Goal: Task Accomplishment & Management: Use online tool/utility

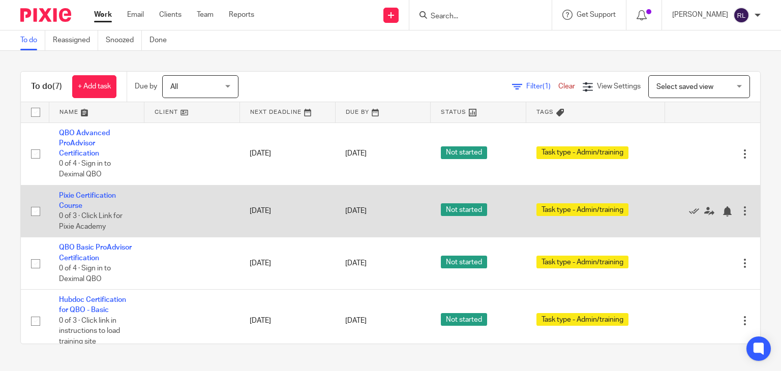
click at [87, 202] on td "Pixie Certification Course 0 of 3 · Click Link for Pixie Academy" at bounding box center [97, 211] width 96 height 52
click at [75, 199] on td "Pixie Certification Course 0 of 3 · Click Link for Pixie Academy" at bounding box center [97, 211] width 96 height 52
click at [65, 194] on link "Pixie Certification Course" at bounding box center [87, 200] width 57 height 17
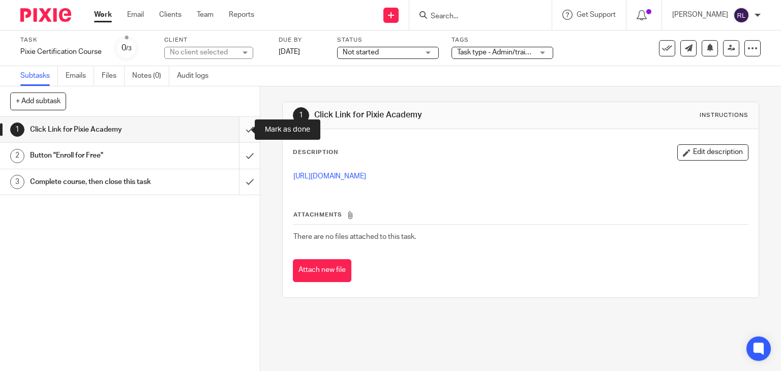
click at [238, 129] on input "submit" at bounding box center [130, 129] width 260 height 25
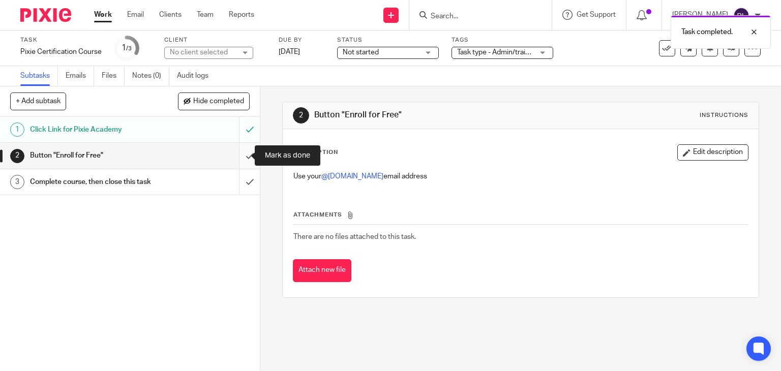
click at [238, 156] on input "submit" at bounding box center [130, 155] width 260 height 25
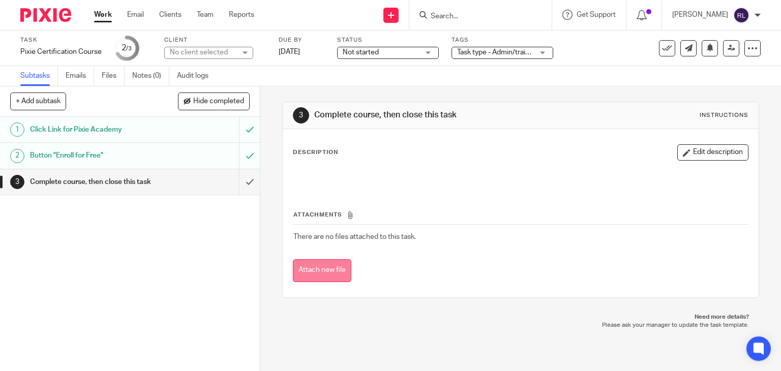
click at [319, 267] on button "Attach new file" at bounding box center [322, 270] width 58 height 23
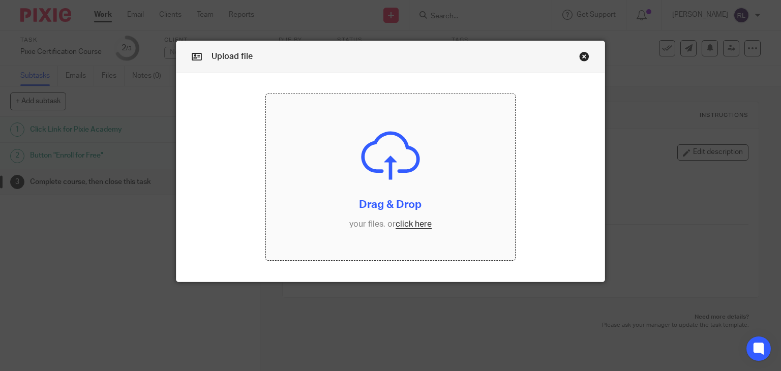
click at [346, 155] on input "file" at bounding box center [390, 177] width 249 height 166
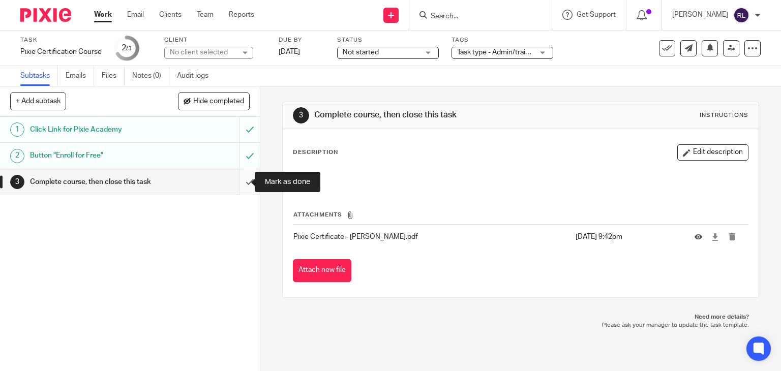
click at [240, 181] on input "submit" at bounding box center [130, 181] width 260 height 25
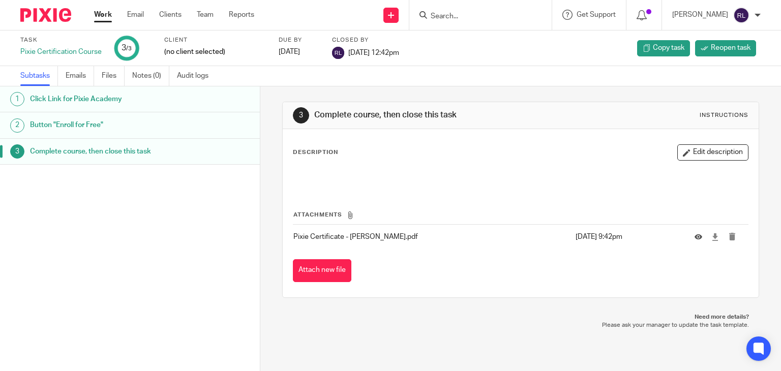
click at [104, 16] on link "Work" at bounding box center [103, 15] width 18 height 10
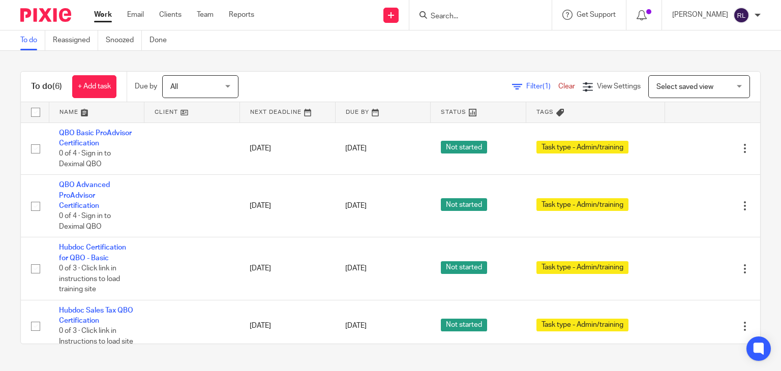
click at [205, 93] on span "All" at bounding box center [197, 86] width 54 height 21
click at [272, 84] on div "Filter (1) Clear View Settings View Settings (1) Filters Clear Save Manage save…" at bounding box center [508, 86] width 504 height 23
click at [161, 42] on link "Done" at bounding box center [161, 40] width 25 height 20
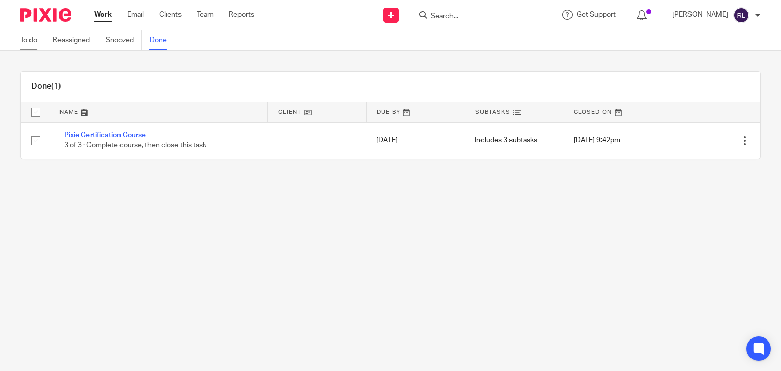
click at [26, 38] on link "To do" at bounding box center [32, 40] width 25 height 20
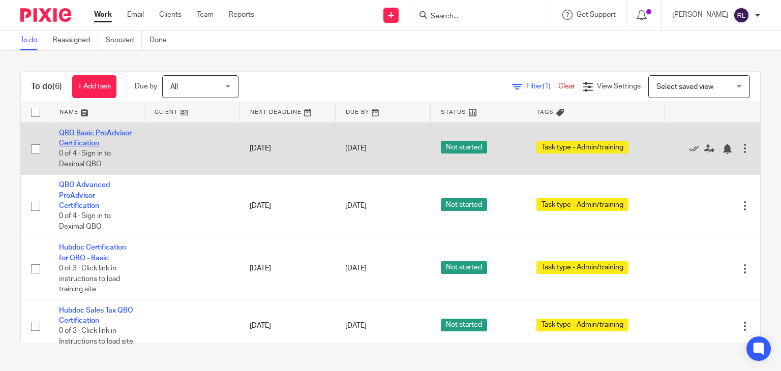
click at [74, 142] on link "QBO Basic ProAdvisor Certification" at bounding box center [95, 138] width 73 height 17
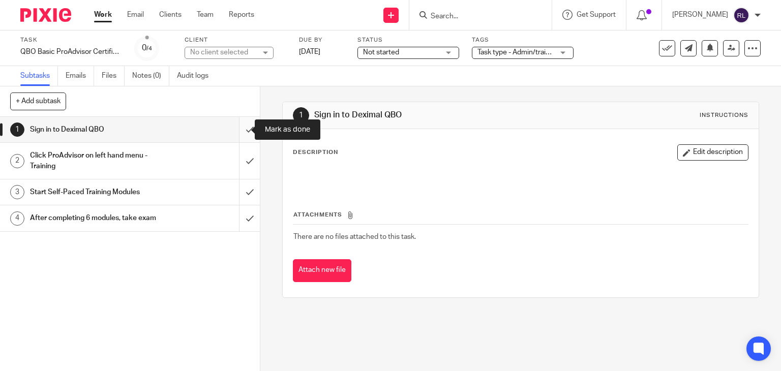
click at [239, 133] on input "submit" at bounding box center [130, 129] width 260 height 25
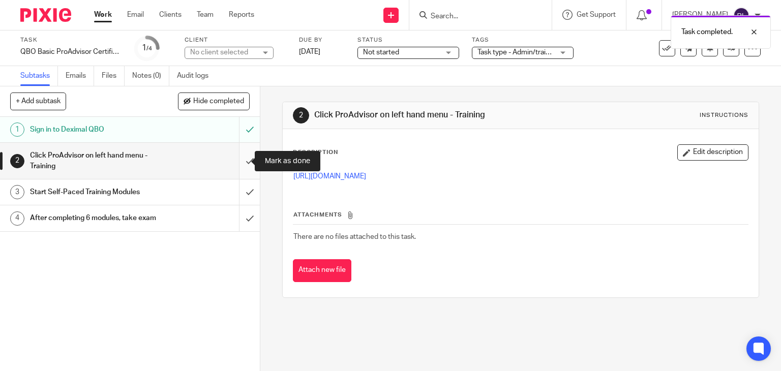
click at [236, 161] on input "submit" at bounding box center [130, 161] width 260 height 36
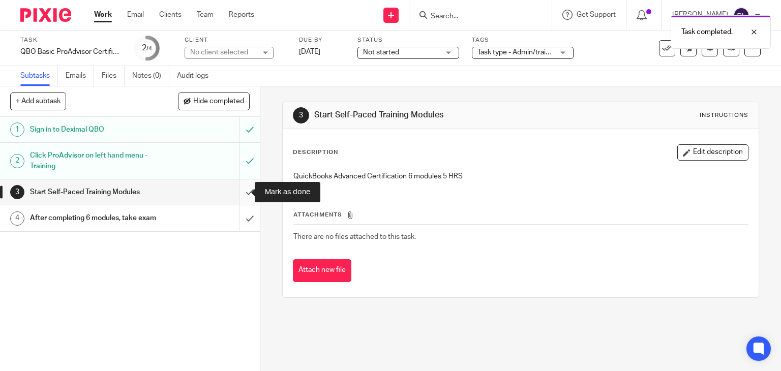
click at [240, 190] on input "submit" at bounding box center [130, 191] width 260 height 25
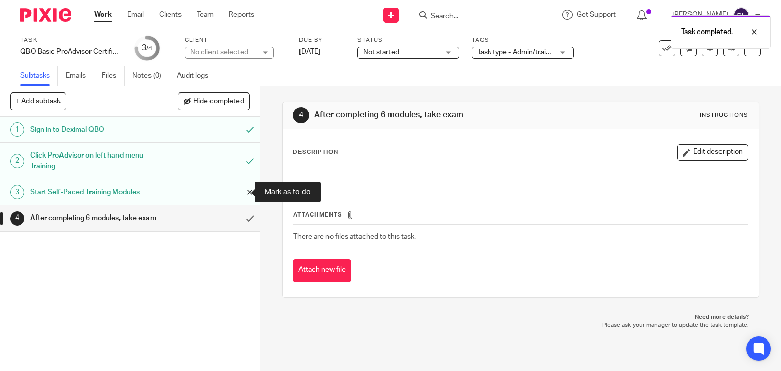
click at [237, 192] on input "submit" at bounding box center [130, 191] width 260 height 25
